Goal: Task Accomplishment & Management: Use online tool/utility

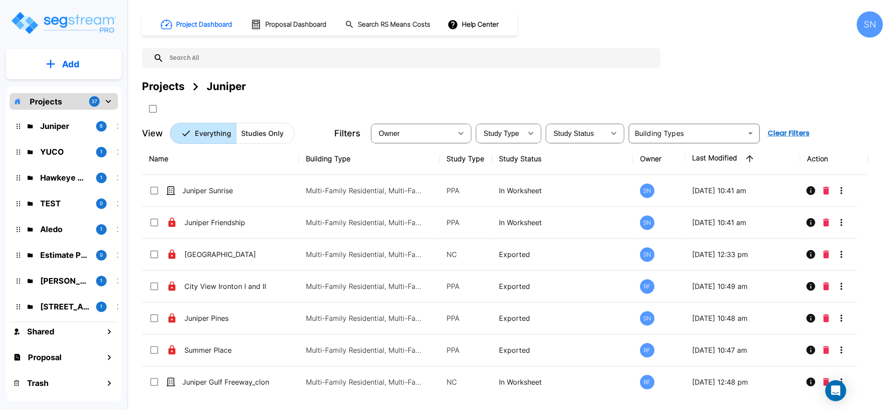
click at [737, 151] on th "Last Modified" at bounding box center [743, 159] width 115 height 32
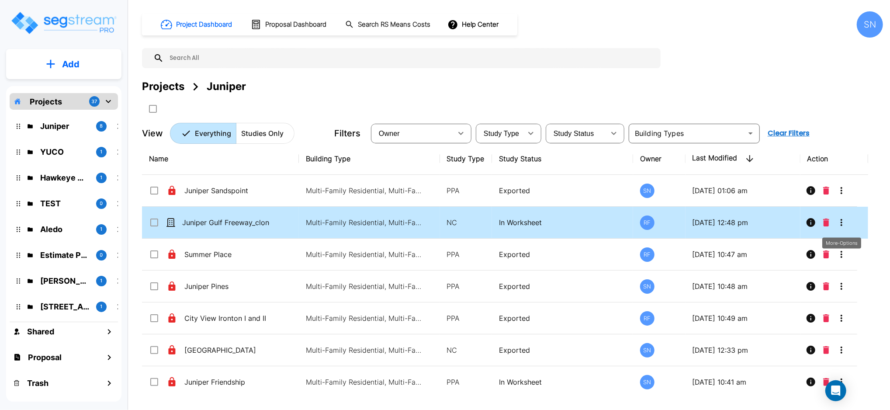
click at [846, 225] on icon "More-Options" at bounding box center [841, 222] width 10 height 10
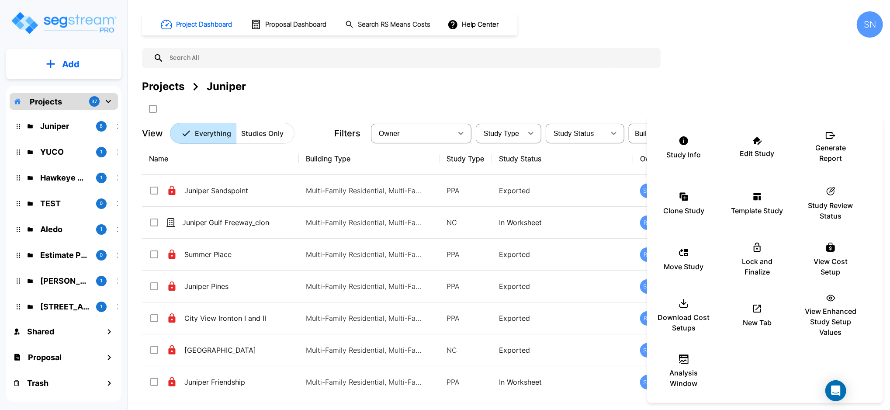
click at [617, 86] on div at bounding box center [445, 205] width 890 height 410
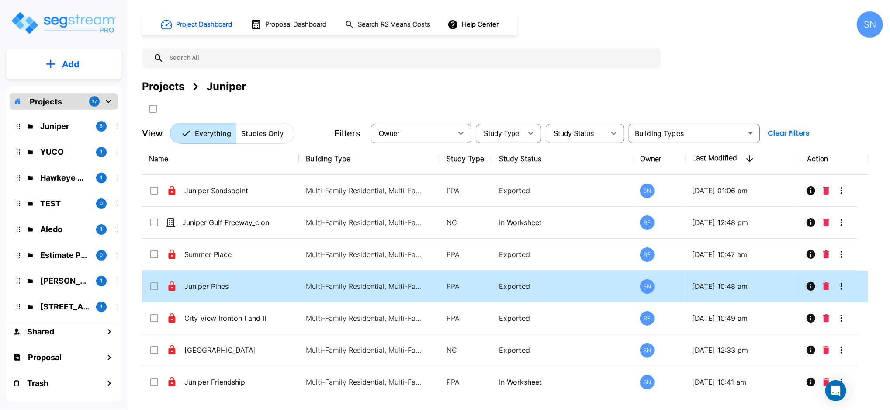
scroll to position [33, 0]
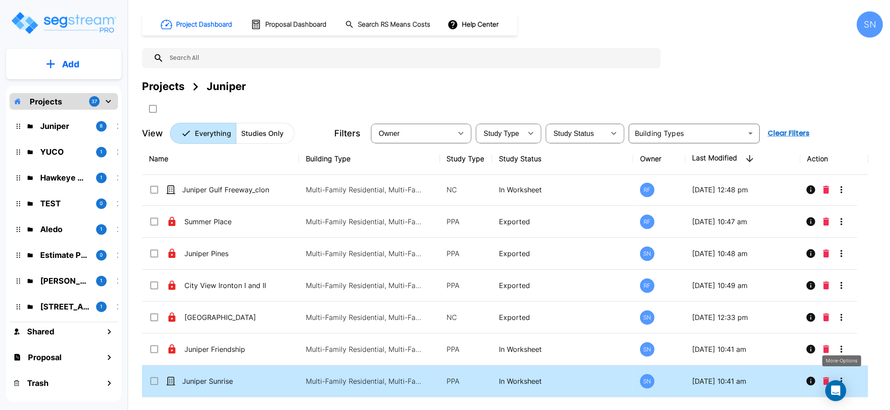
click at [842, 376] on icon "More-Options" at bounding box center [841, 381] width 10 height 10
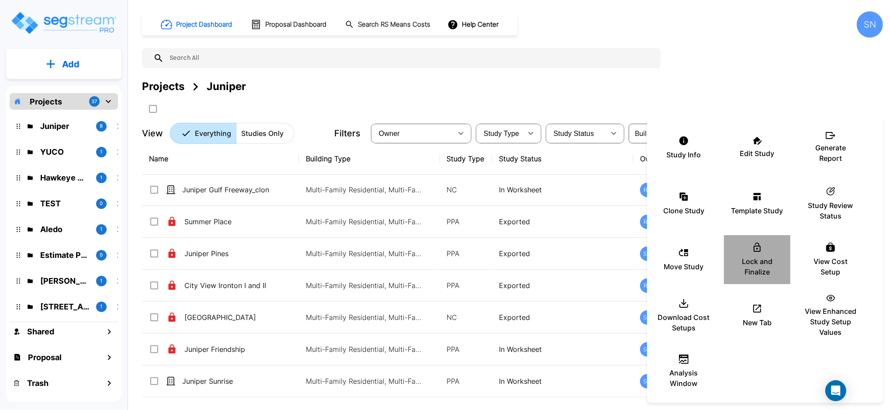
click at [750, 250] on div "Lock and Finalize" at bounding box center [757, 260] width 52 height 44
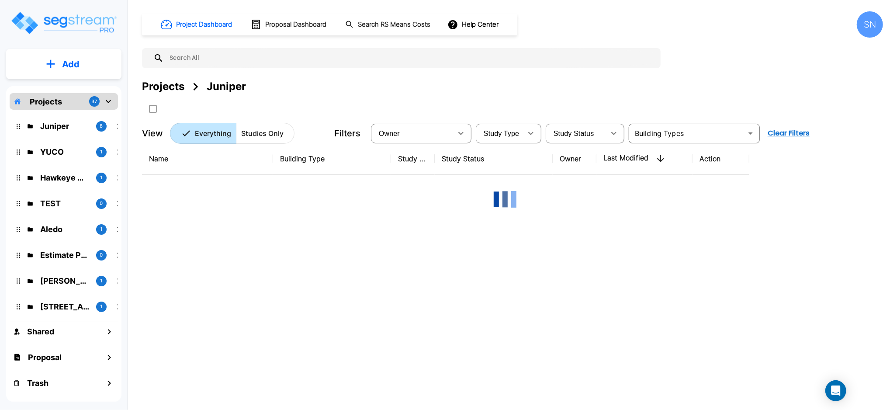
scroll to position [0, 0]
